Goal: Information Seeking & Learning: Learn about a topic

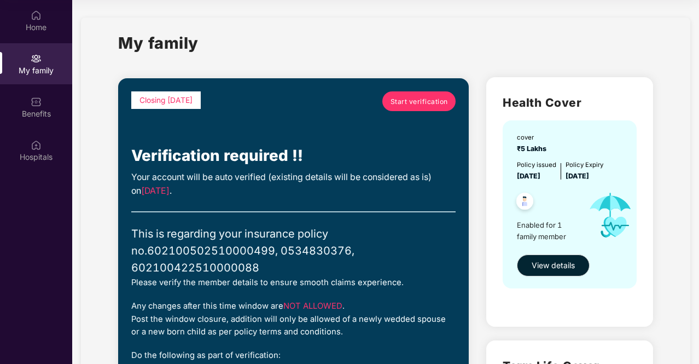
scroll to position [328, 0]
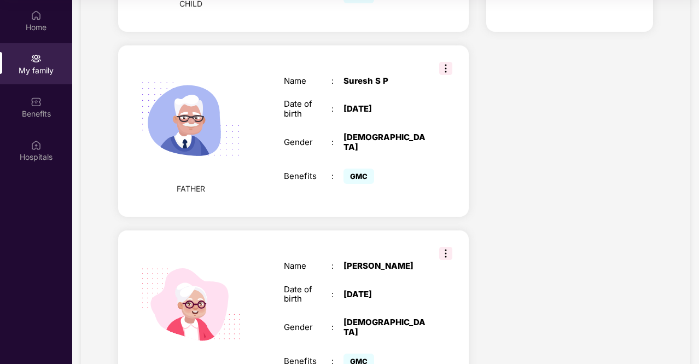
scroll to position [863, 0]
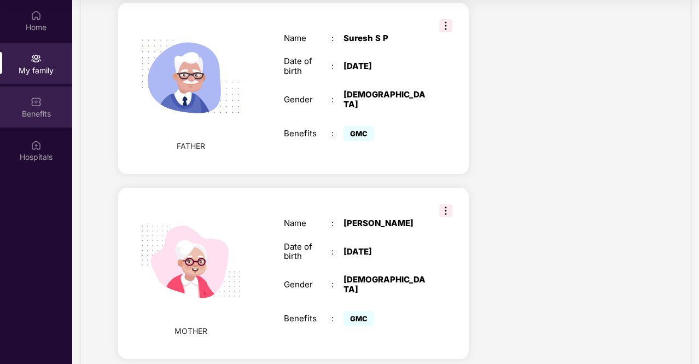
click at [25, 115] on div "Benefits" at bounding box center [36, 113] width 72 height 11
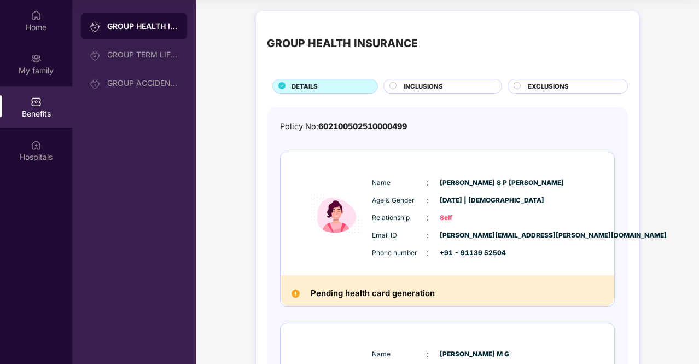
click at [431, 86] on span "INCLUSIONS" at bounding box center [422, 86] width 39 height 10
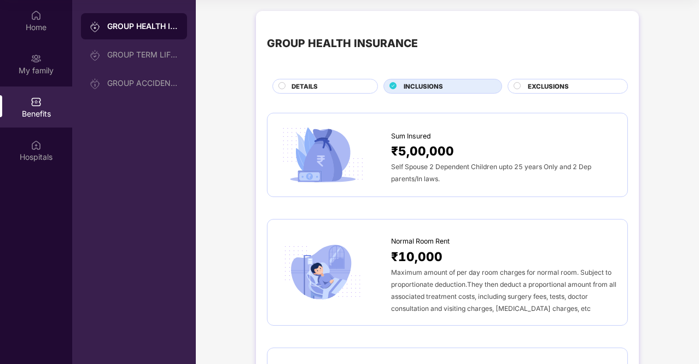
click at [556, 81] on span "EXCLUSIONS" at bounding box center [548, 86] width 41 height 10
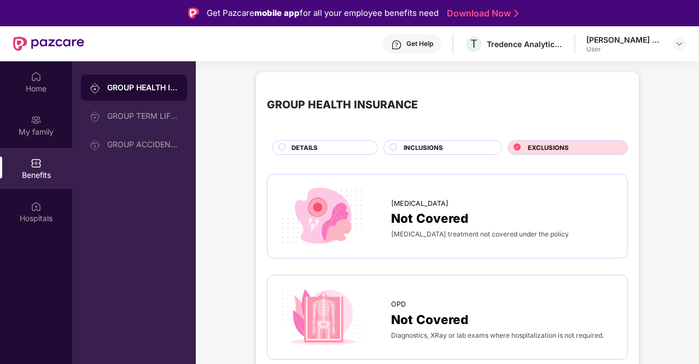
click at [446, 140] on div "INCLUSIONS" at bounding box center [442, 147] width 119 height 15
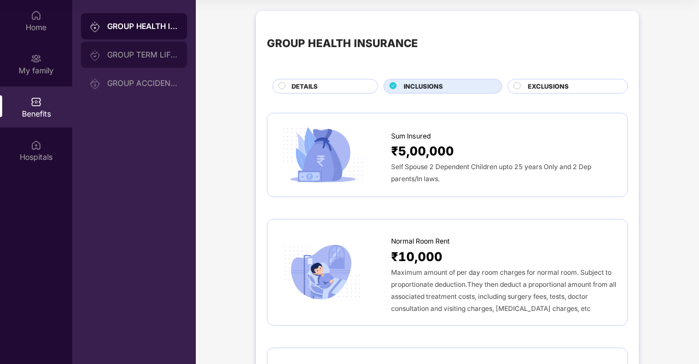
click at [156, 57] on div "GROUP TERM LIFE INSURANCE" at bounding box center [142, 54] width 71 height 9
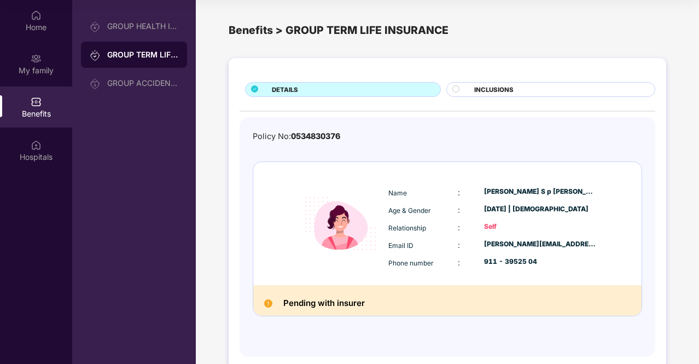
click at [467, 88] on div at bounding box center [460, 90] width 16 height 10
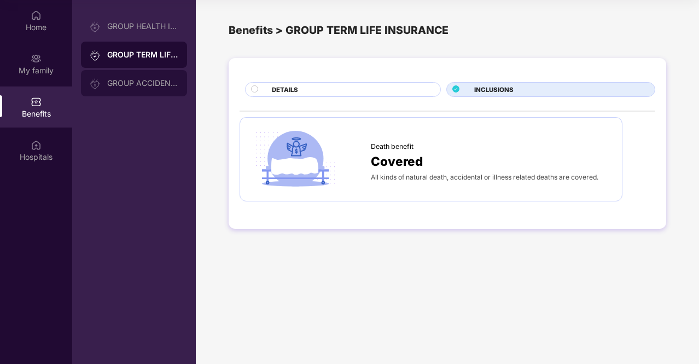
click at [148, 80] on div "GROUP ACCIDENTAL INSURANCE" at bounding box center [142, 83] width 71 height 9
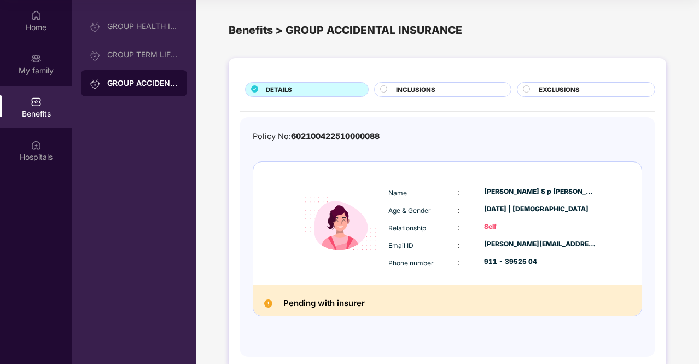
scroll to position [19, 0]
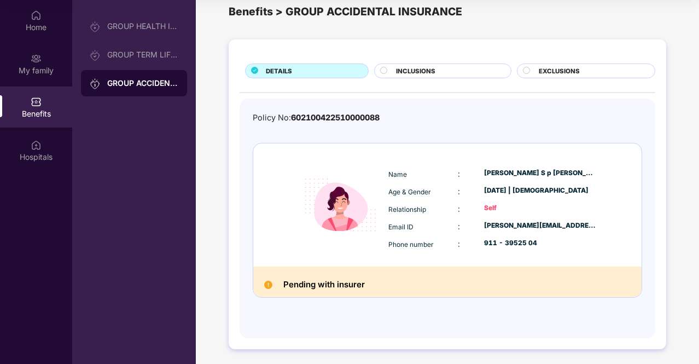
click at [444, 67] on div "INCLUSIONS" at bounding box center [447, 71] width 114 height 11
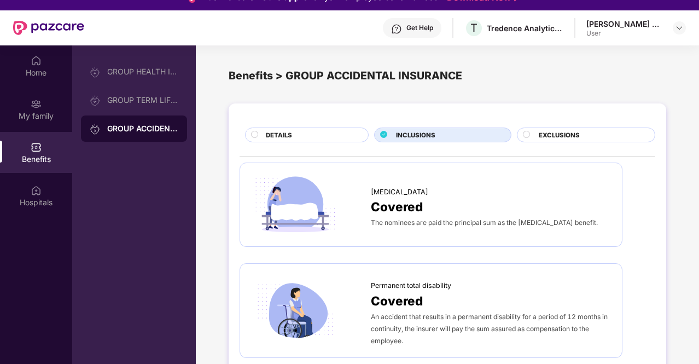
scroll to position [0, 0]
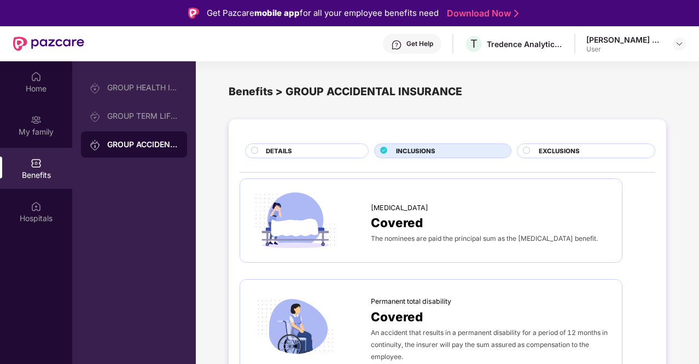
click at [584, 153] on div "EXCLUSIONS" at bounding box center [591, 151] width 116 height 11
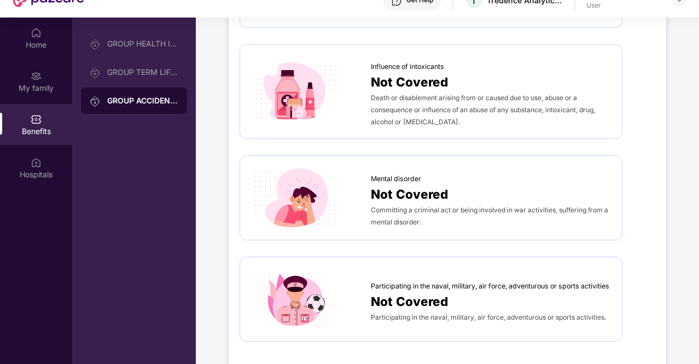
scroll to position [61, 0]
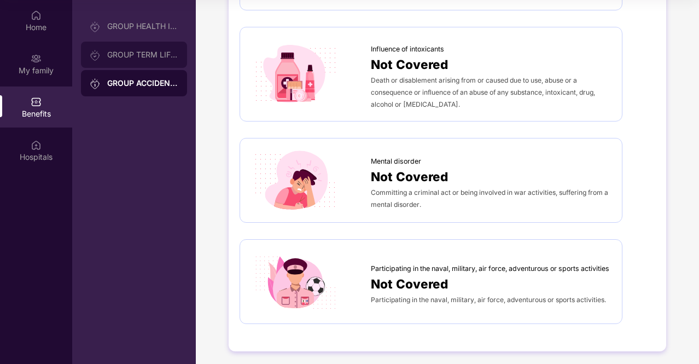
click at [140, 44] on div "GROUP TERM LIFE INSURANCE" at bounding box center [134, 55] width 106 height 26
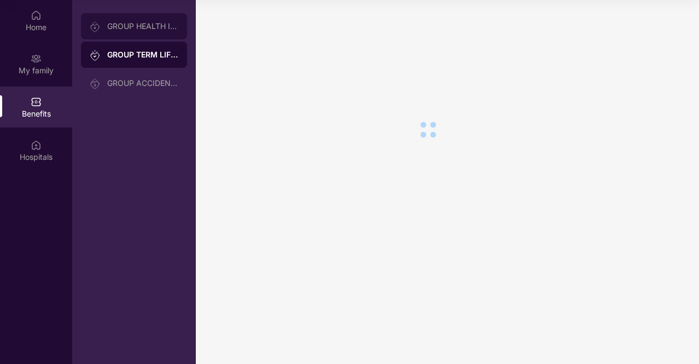
click at [147, 20] on div "GROUP HEALTH INSURANCE" at bounding box center [134, 26] width 106 height 26
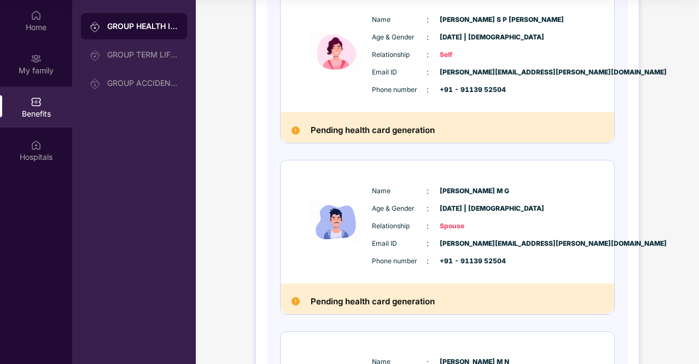
scroll to position [164, 0]
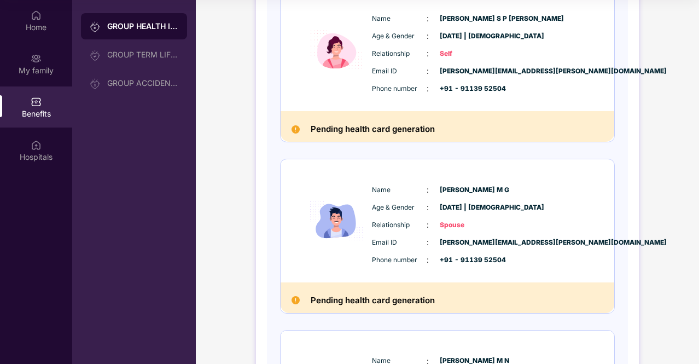
click at [536, 217] on div "Name : [PERSON_NAME] & Gender : [DATE] | [DEMOGRAPHIC_DATA] Relationship : Spou…" at bounding box center [480, 224] width 223 height 93
click at [429, 204] on div "Age & Gender : [DATE] | [DEMOGRAPHIC_DATA]" at bounding box center [480, 207] width 217 height 12
click at [52, 112] on div "Benefits" at bounding box center [36, 113] width 72 height 11
click at [50, 130] on div "Hospitals" at bounding box center [36, 150] width 72 height 41
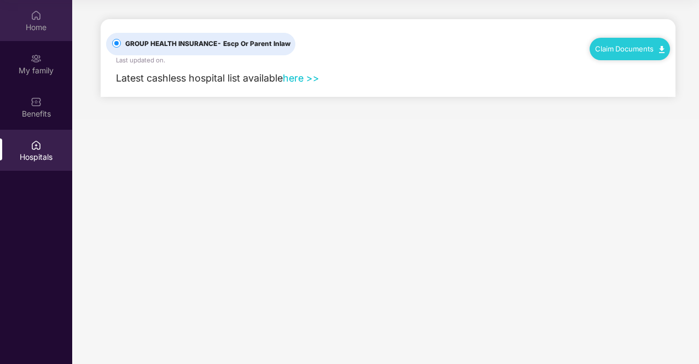
click at [36, 25] on div "Home" at bounding box center [36, 27] width 72 height 11
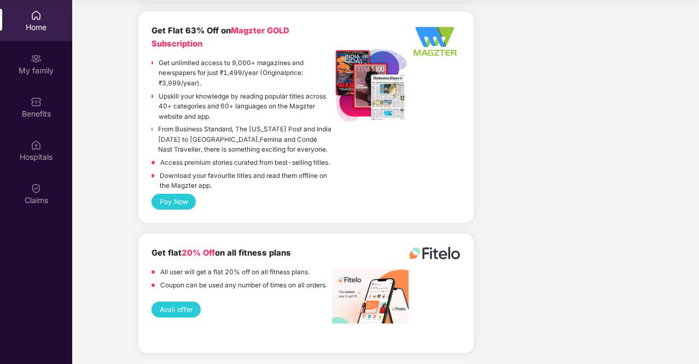
scroll to position [2629, 0]
click at [52, 71] on div "My family" at bounding box center [36, 70] width 72 height 11
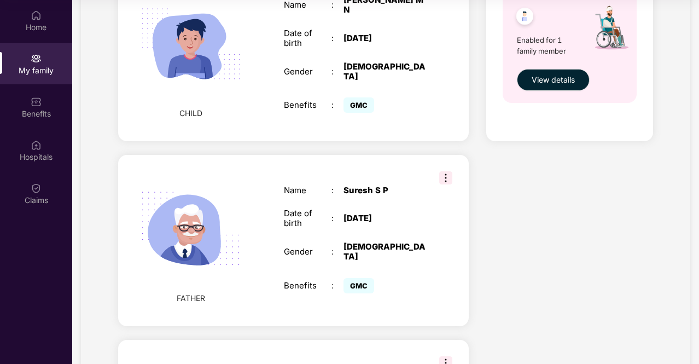
scroll to position [863, 0]
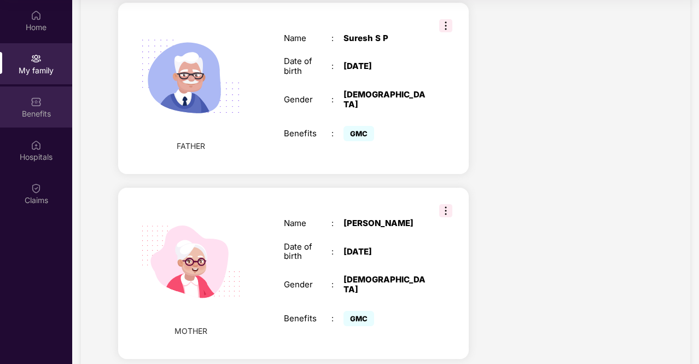
click at [29, 107] on div "Benefits" at bounding box center [36, 106] width 72 height 41
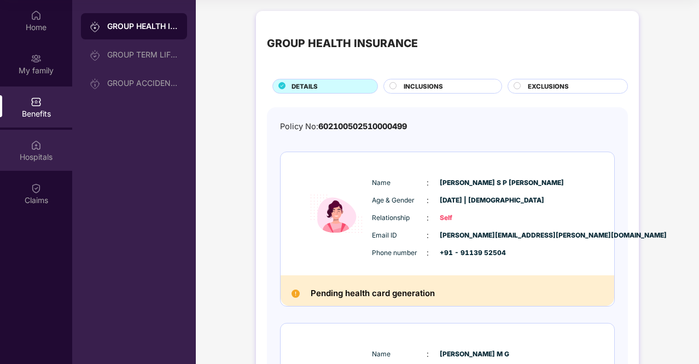
click at [47, 153] on div "Hospitals" at bounding box center [36, 156] width 72 height 11
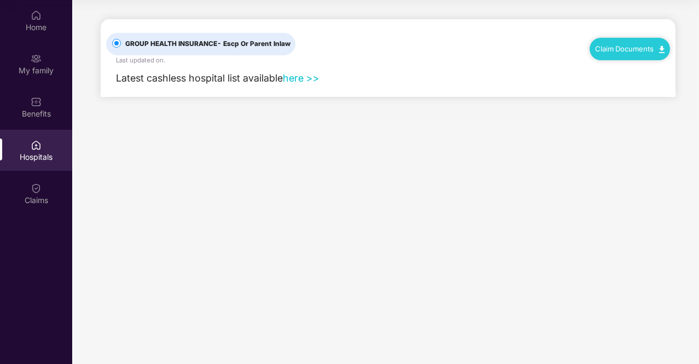
click at [308, 78] on link "here >>" at bounding box center [301, 77] width 37 height 11
click at [610, 52] on link "Claim Documents" at bounding box center [629, 48] width 69 height 9
drag, startPoint x: 332, startPoint y: 141, endPoint x: 133, endPoint y: 124, distance: 199.2
click at [332, 141] on main "GROUP HEALTH INSURANCE - Escp Or Parent Inlaw Last updated on . Claim Documents…" at bounding box center [385, 182] width 627 height 364
click at [46, 188] on div "Claims" at bounding box center [36, 193] width 72 height 41
